Goal: Find specific page/section: Find specific page/section

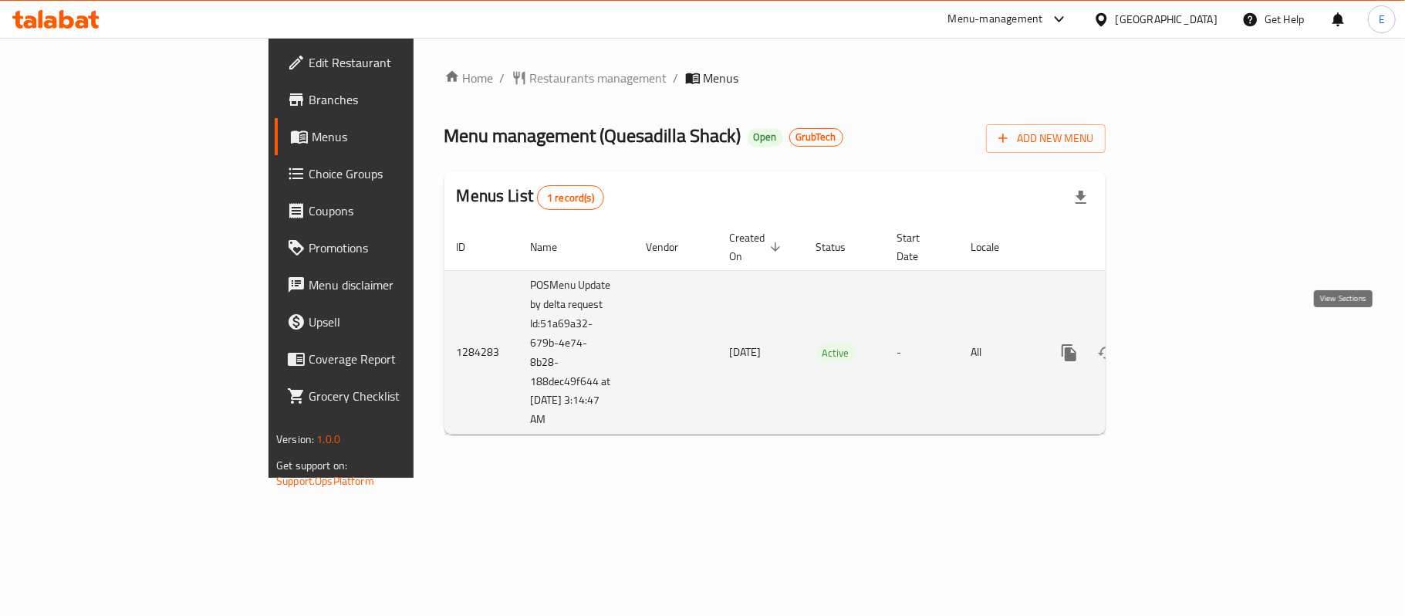
click at [1199, 346] on link "enhanced table" at bounding box center [1180, 352] width 37 height 37
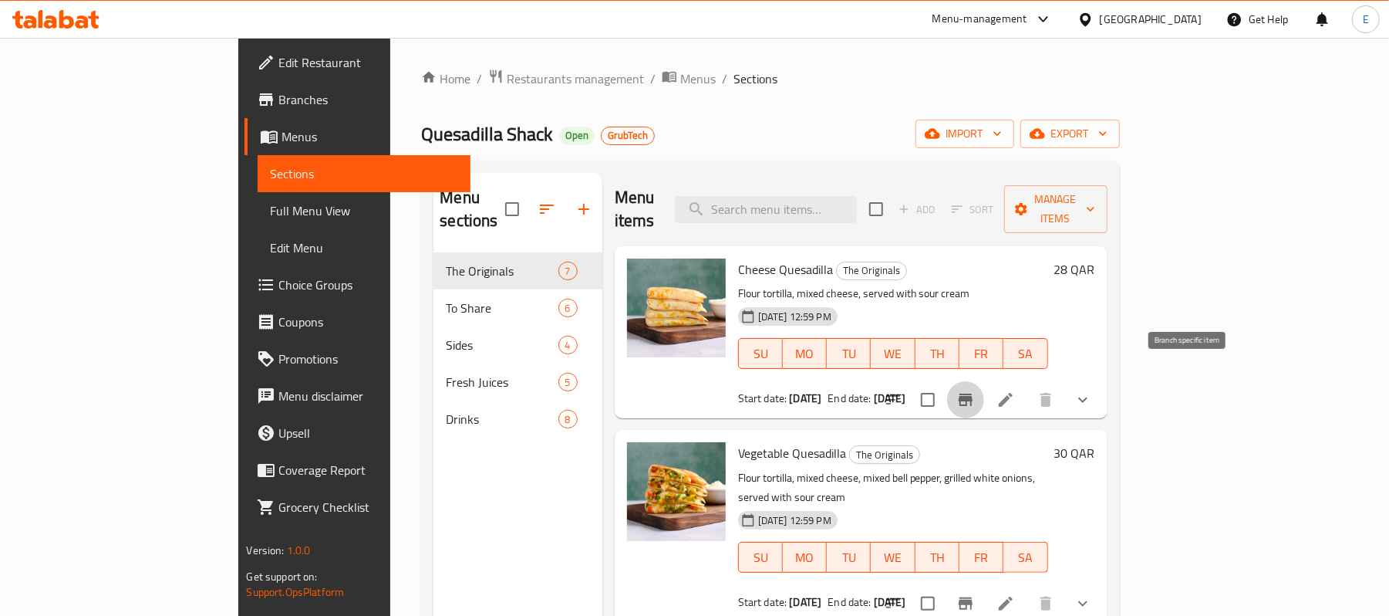
click at [984, 384] on button "Branch-specific-item" at bounding box center [965, 399] width 37 height 37
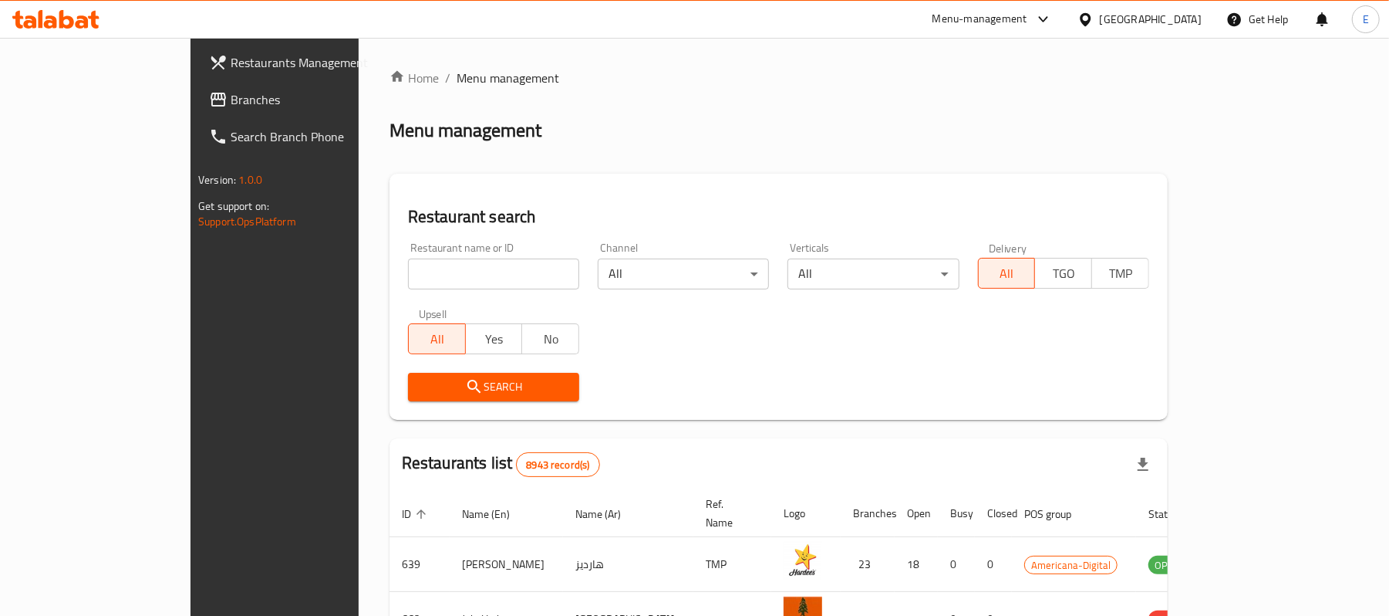
click at [1053, 14] on div at bounding box center [1040, 19] width 25 height 19
click at [954, 208] on div "Restaurant-Management" at bounding box center [970, 206] width 121 height 17
